Goal: Information Seeking & Learning: Learn about a topic

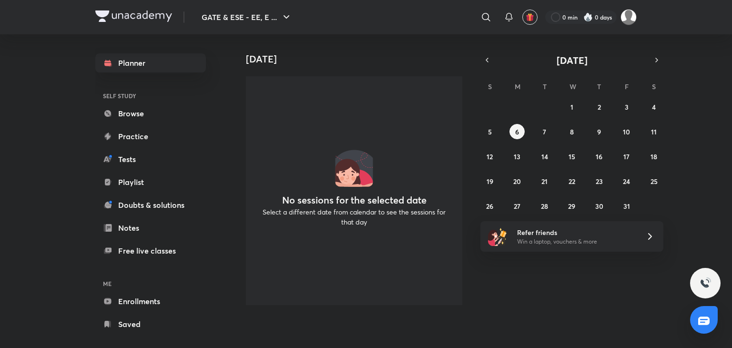
click at [671, 55] on div "[DATE] No sessions for the selected date Select a different date from calendar …" at bounding box center [480, 173] width 497 height 278
click at [151, 110] on link "Browse" at bounding box center [150, 113] width 111 height 19
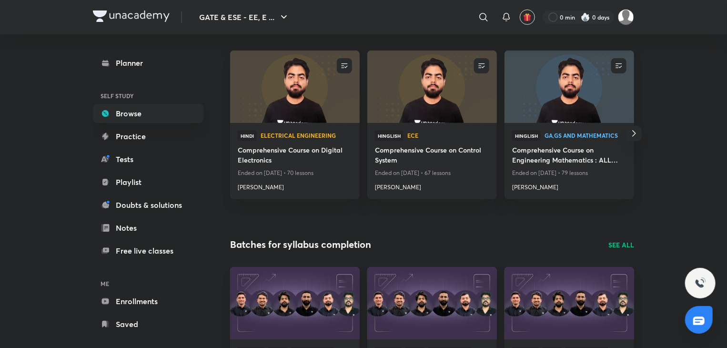
scroll to position [95, 0]
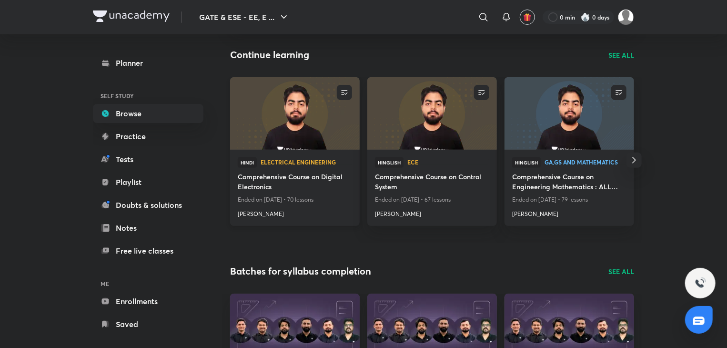
click at [311, 134] on img at bounding box center [295, 113] width 132 height 74
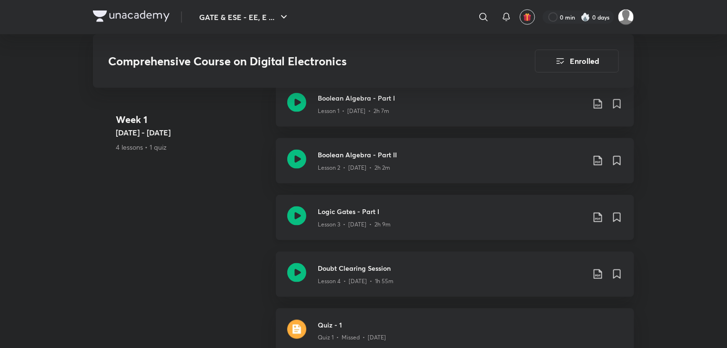
scroll to position [572, 0]
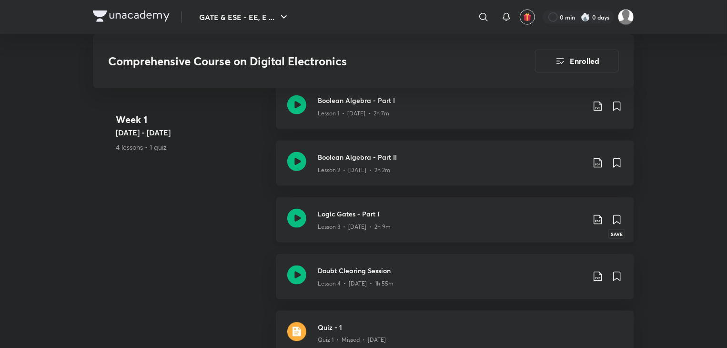
click at [619, 219] on icon at bounding box center [617, 219] width 7 height 9
click at [617, 221] on icon at bounding box center [617, 219] width 7 height 9
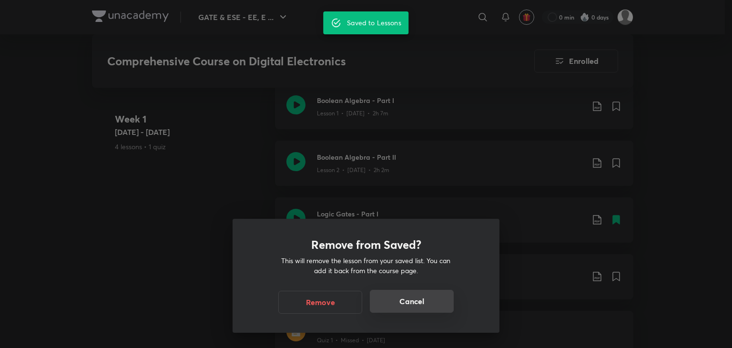
click at [427, 295] on button "Cancel" at bounding box center [412, 301] width 84 height 23
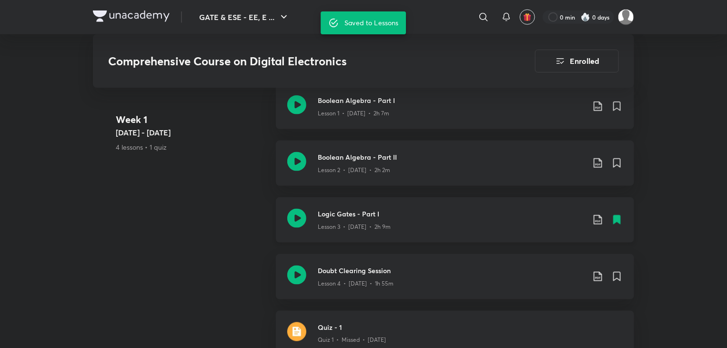
click at [596, 219] on icon at bounding box center [597, 219] width 11 height 11
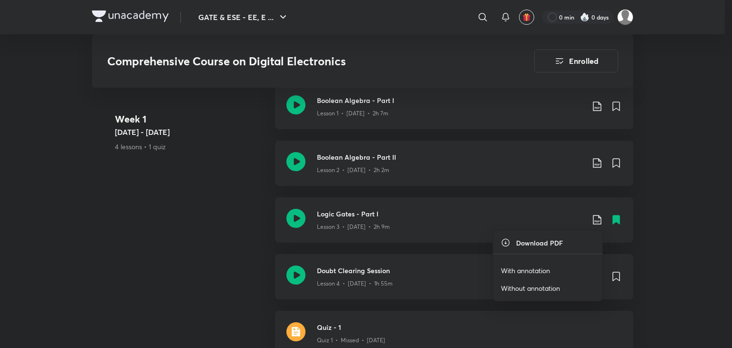
click at [538, 271] on p "With annotation" at bounding box center [525, 270] width 49 height 10
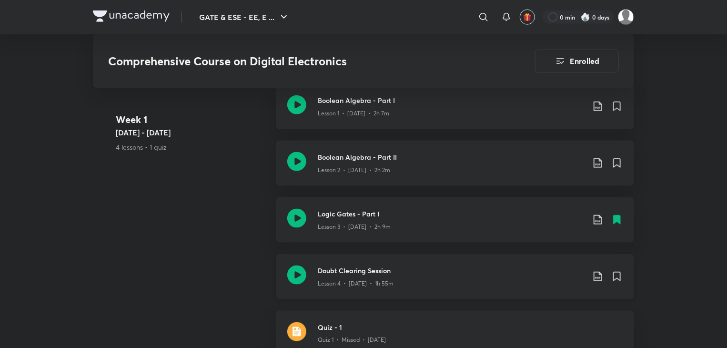
click at [600, 277] on icon at bounding box center [597, 276] width 11 height 11
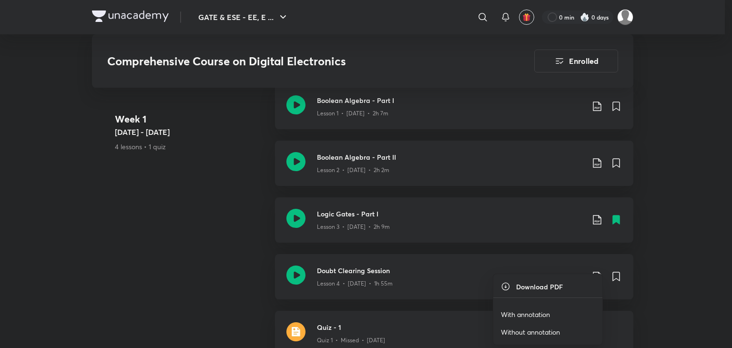
click at [548, 313] on p "With annotation" at bounding box center [525, 314] width 49 height 10
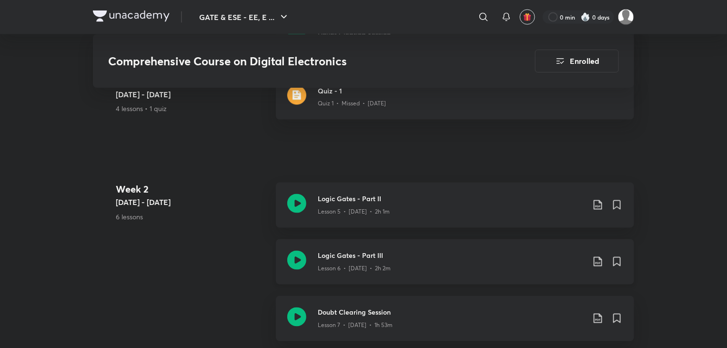
scroll to position [810, 0]
click at [599, 204] on icon at bounding box center [597, 202] width 11 height 11
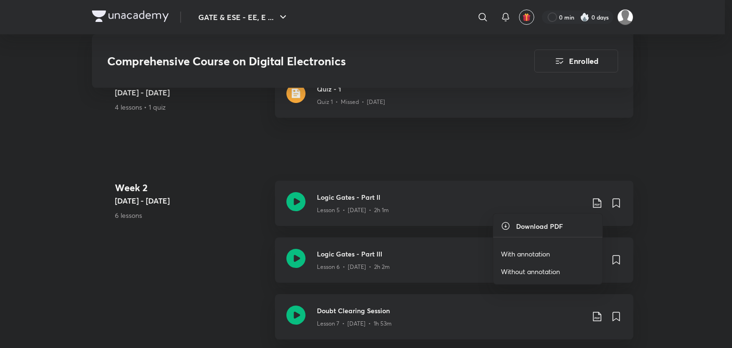
click at [538, 254] on p "With annotation" at bounding box center [525, 254] width 49 height 10
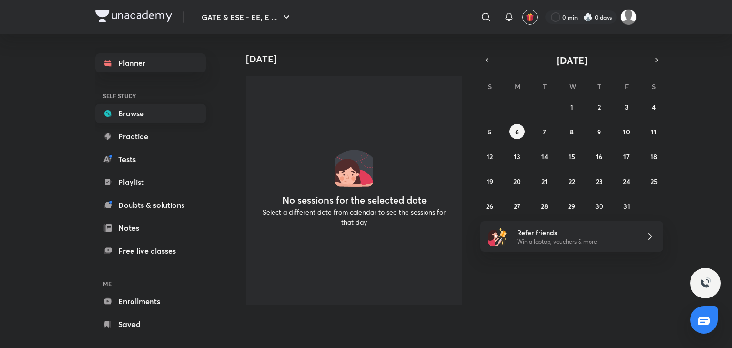
click at [168, 111] on link "Browse" at bounding box center [150, 113] width 111 height 19
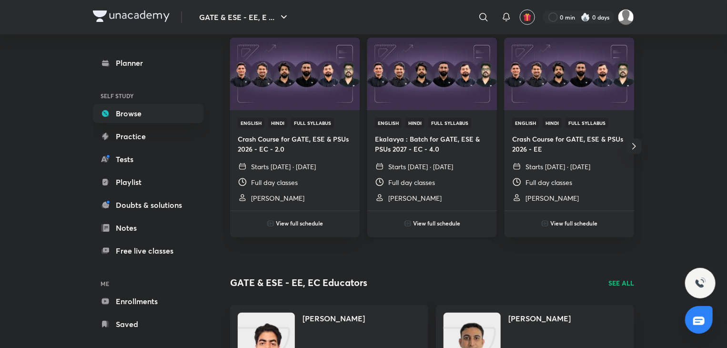
scroll to position [143, 0]
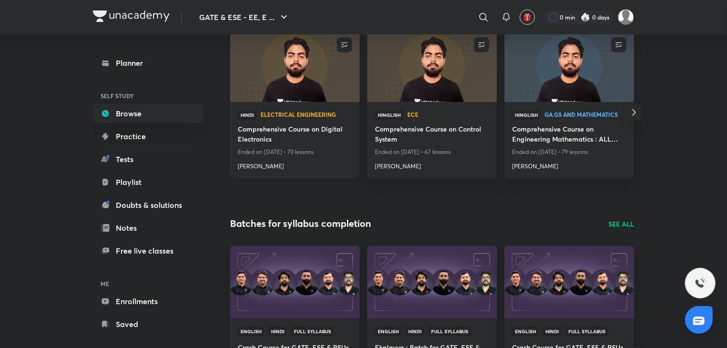
click at [301, 91] on img at bounding box center [295, 66] width 132 height 74
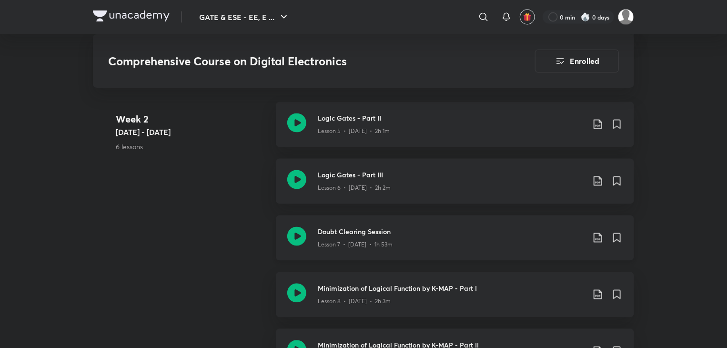
scroll to position [905, 0]
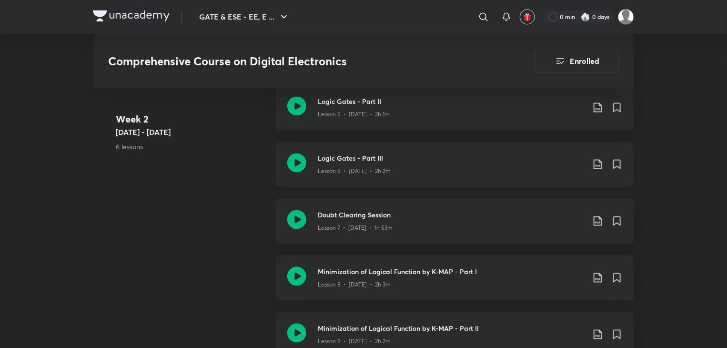
click at [599, 164] on icon at bounding box center [598, 165] width 8 height 10
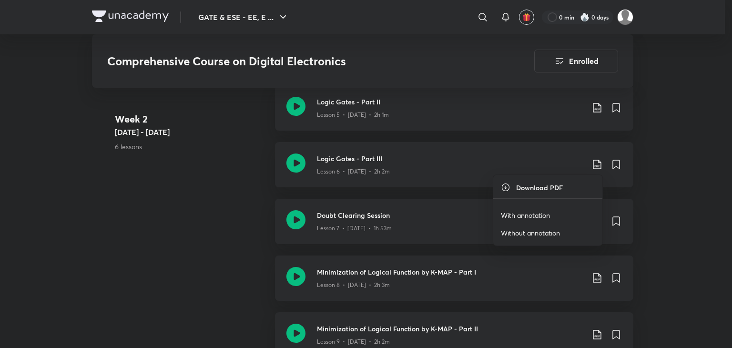
click at [543, 215] on p "With annotation" at bounding box center [525, 215] width 49 height 10
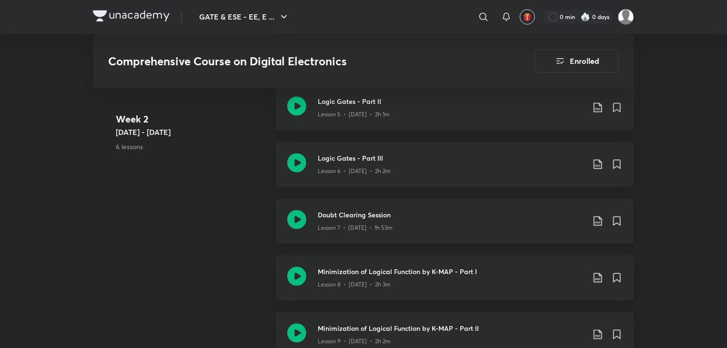
click at [598, 222] on icon at bounding box center [597, 220] width 11 height 11
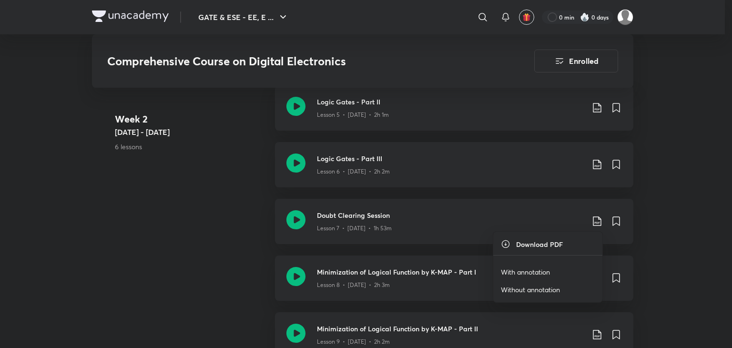
click at [526, 267] on p "With annotation" at bounding box center [525, 272] width 49 height 10
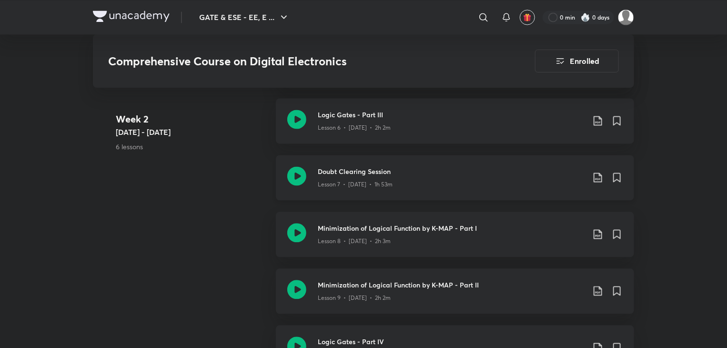
scroll to position [953, 0]
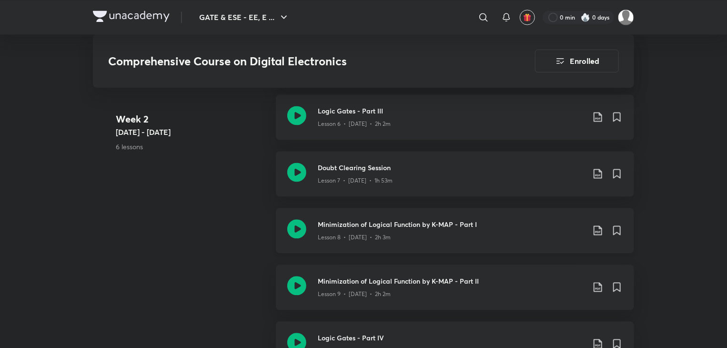
click at [601, 229] on icon at bounding box center [597, 229] width 11 height 11
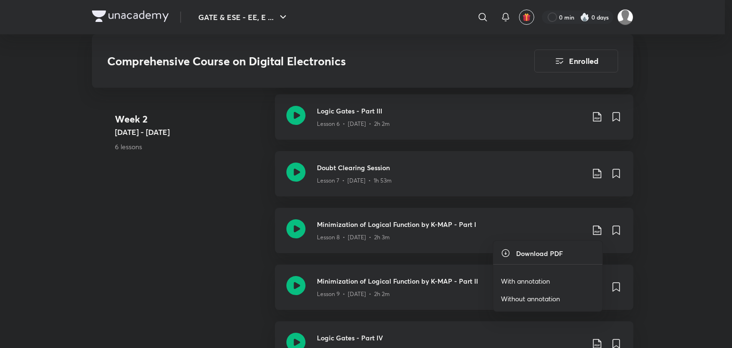
click at [528, 279] on p "With annotation" at bounding box center [525, 281] width 49 height 10
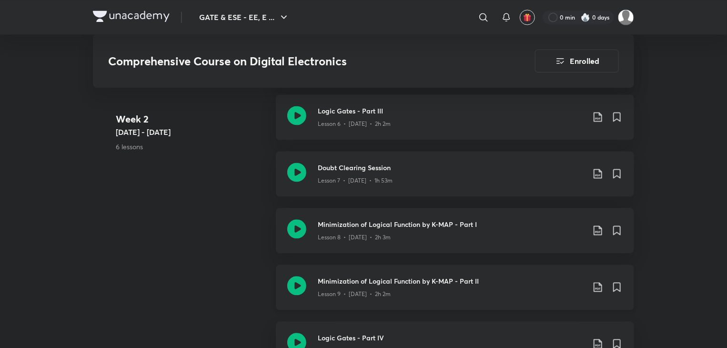
click at [601, 290] on icon at bounding box center [597, 286] width 11 height 11
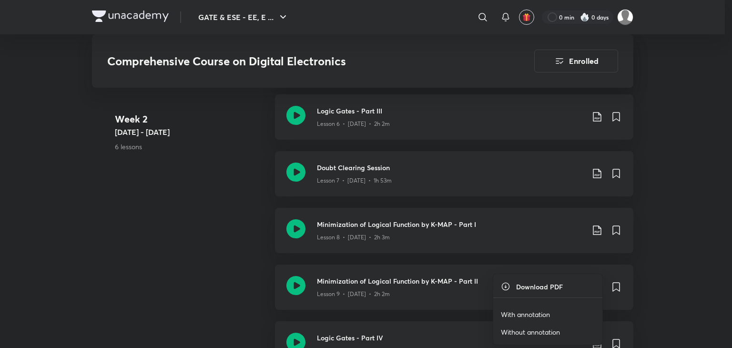
click at [526, 313] on p "With annotation" at bounding box center [525, 314] width 49 height 10
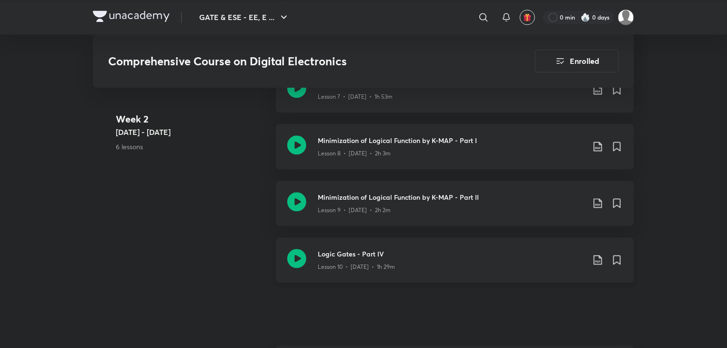
scroll to position [1048, 0]
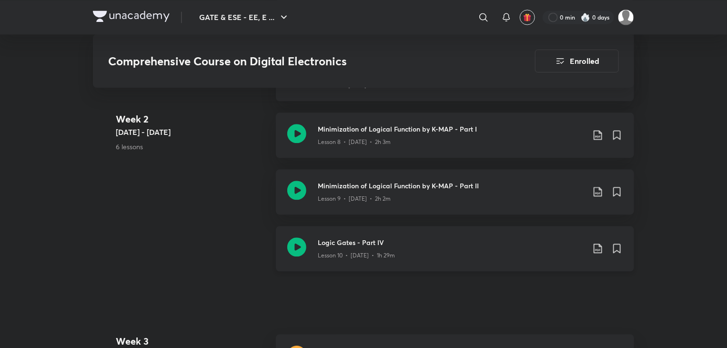
click at [594, 248] on icon at bounding box center [597, 247] width 11 height 11
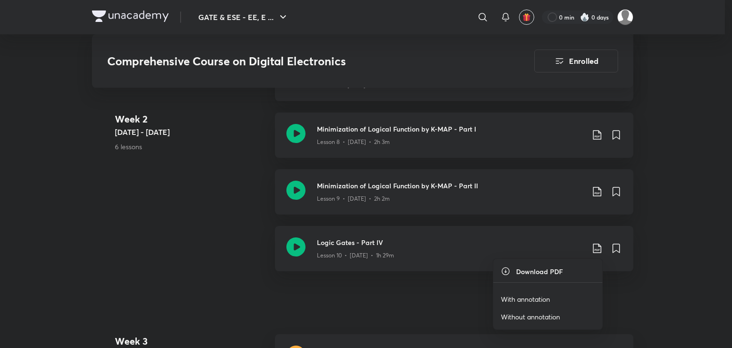
click at [525, 298] on p "With annotation" at bounding box center [525, 299] width 49 height 10
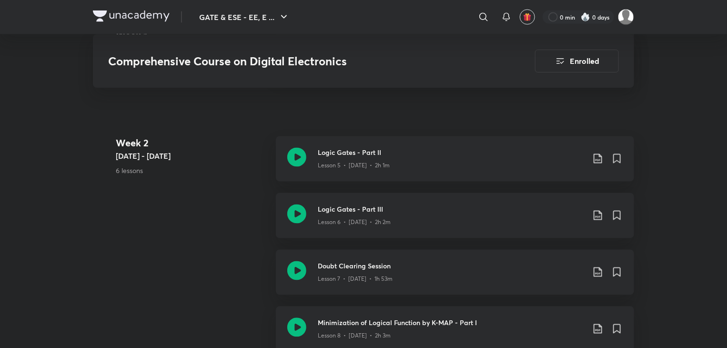
scroll to position [858, 0]
